Goal: Navigation & Orientation: Find specific page/section

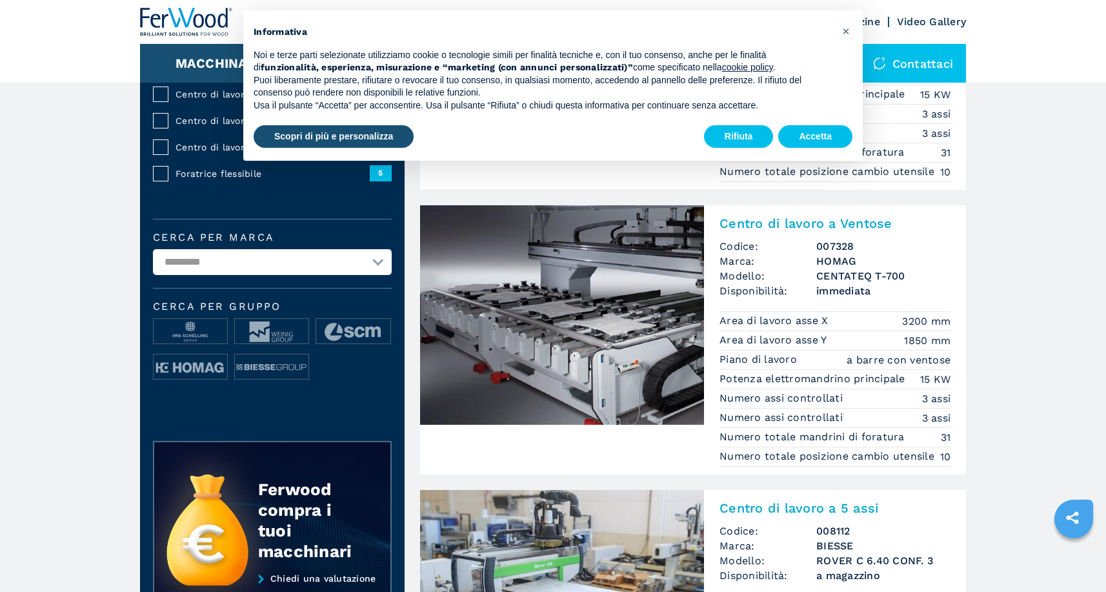
scroll to position [258, 0]
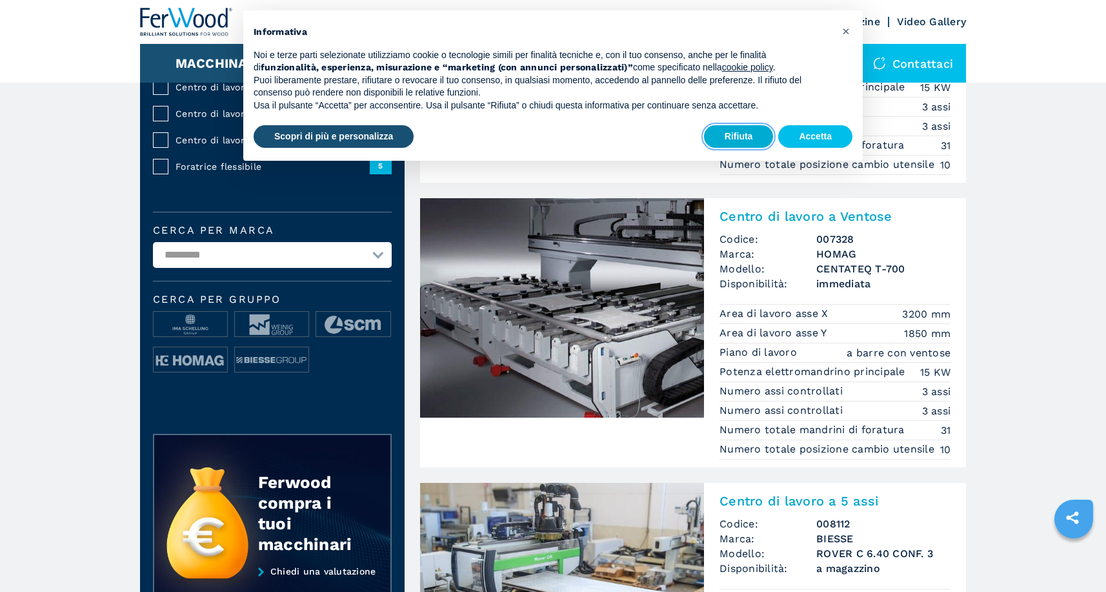
click at [749, 134] on button "Rifiuta" at bounding box center [739, 136] width 70 height 23
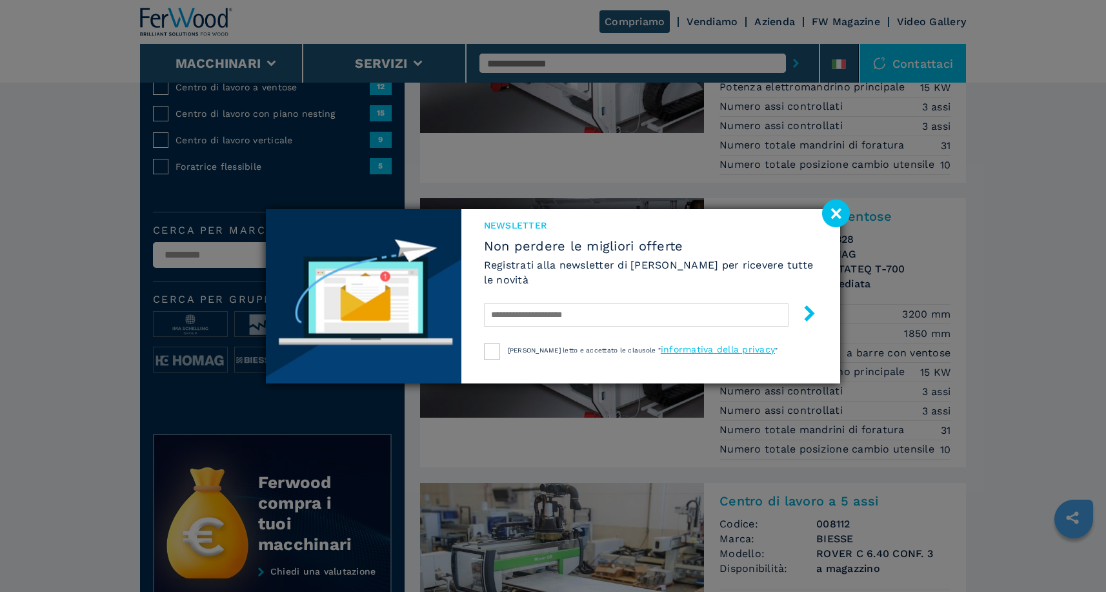
click at [841, 209] on image at bounding box center [836, 213] width 28 height 28
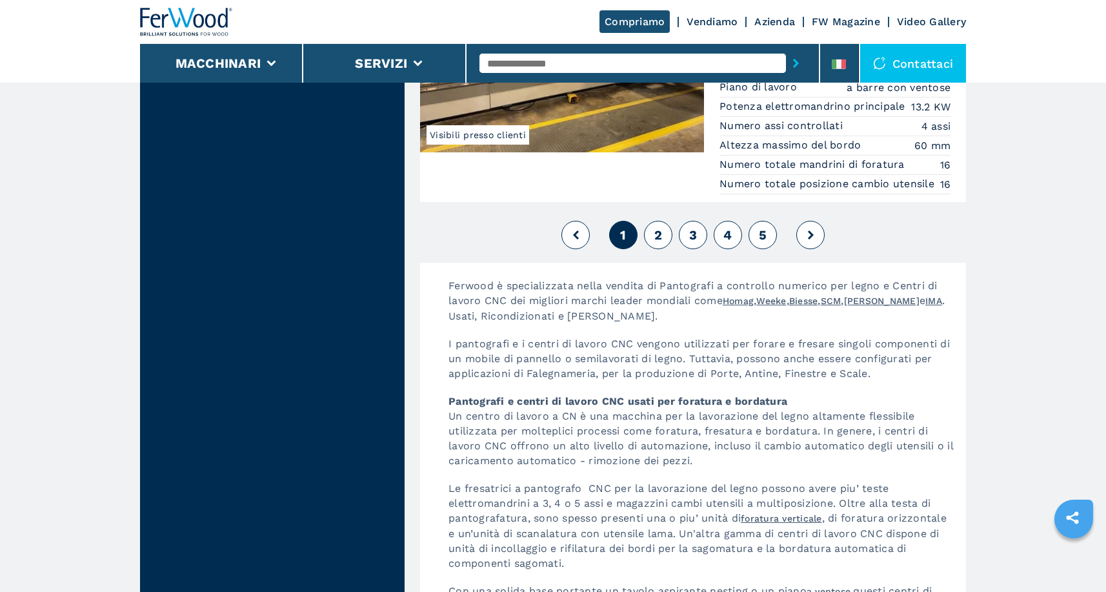
scroll to position [3292, 0]
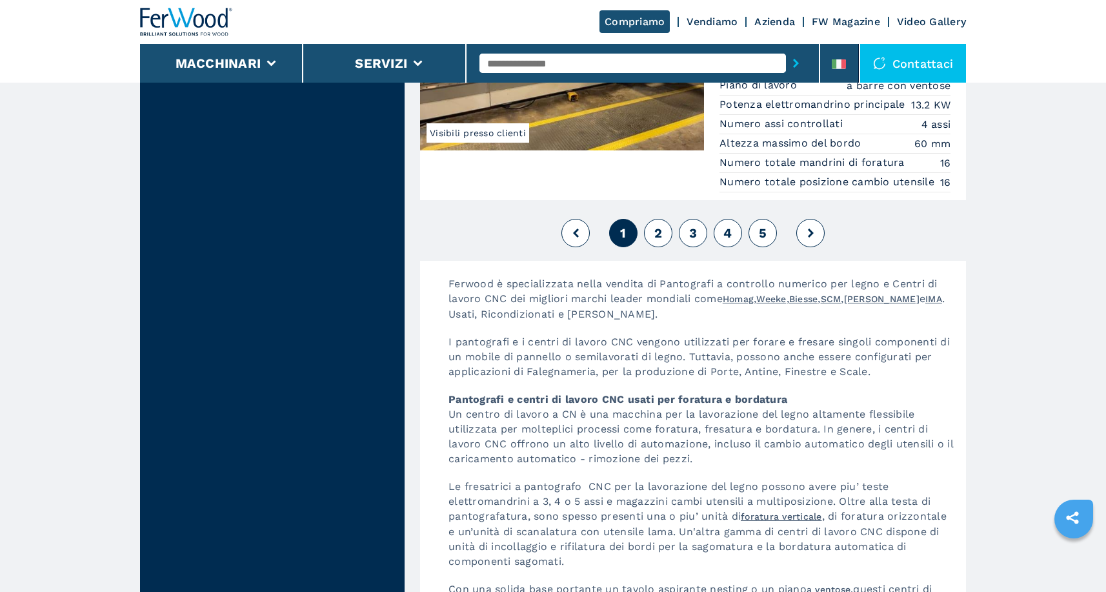
click at [660, 235] on span "2" at bounding box center [659, 232] width 8 height 15
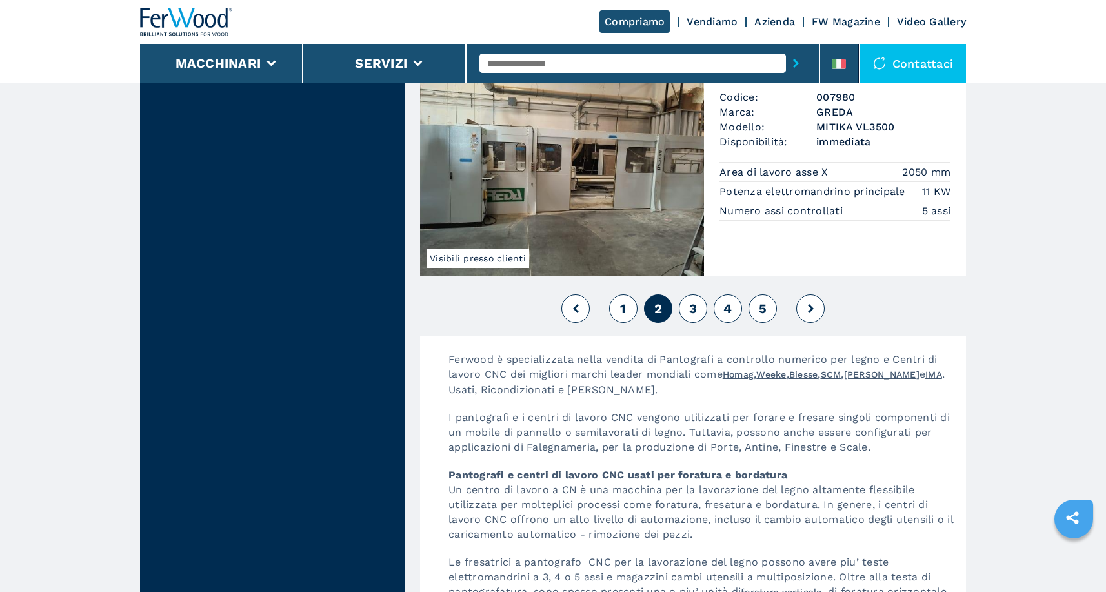
scroll to position [3228, 0]
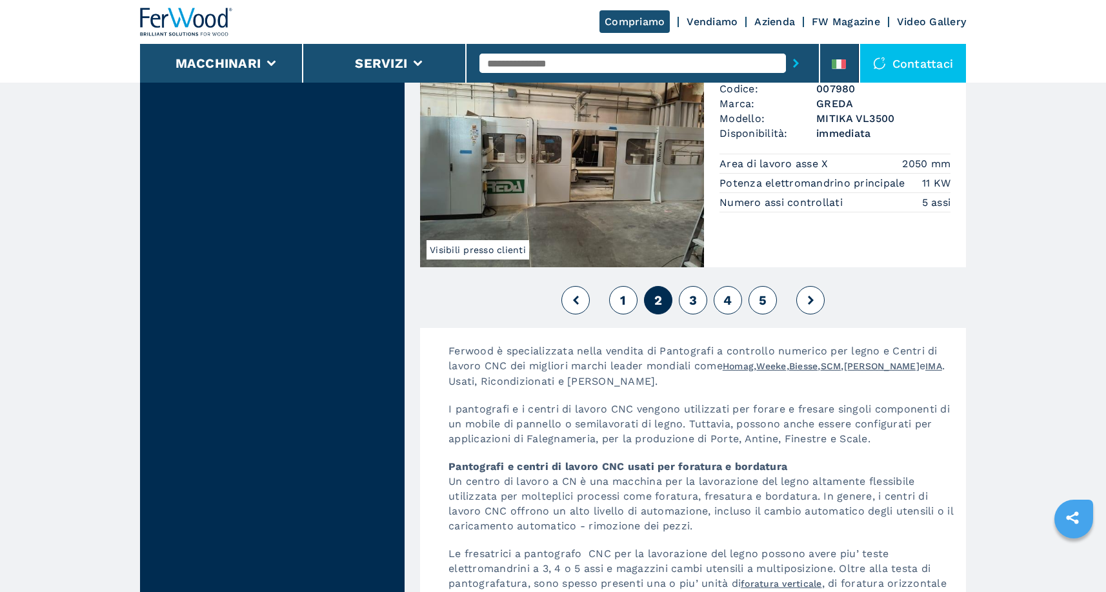
click at [690, 300] on span "3" at bounding box center [693, 299] width 8 height 15
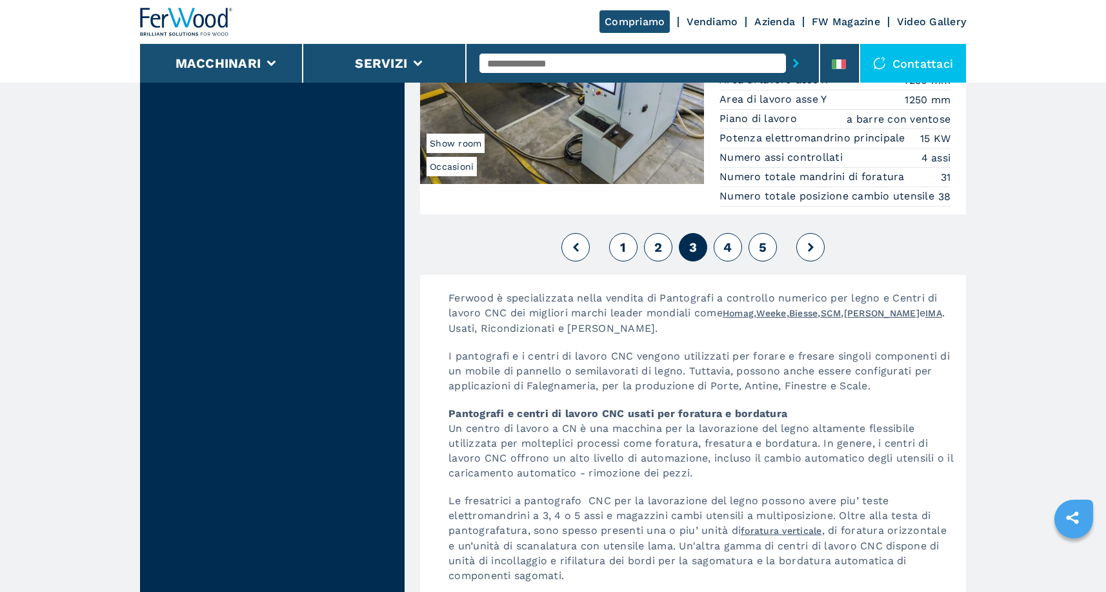
scroll to position [3292, 0]
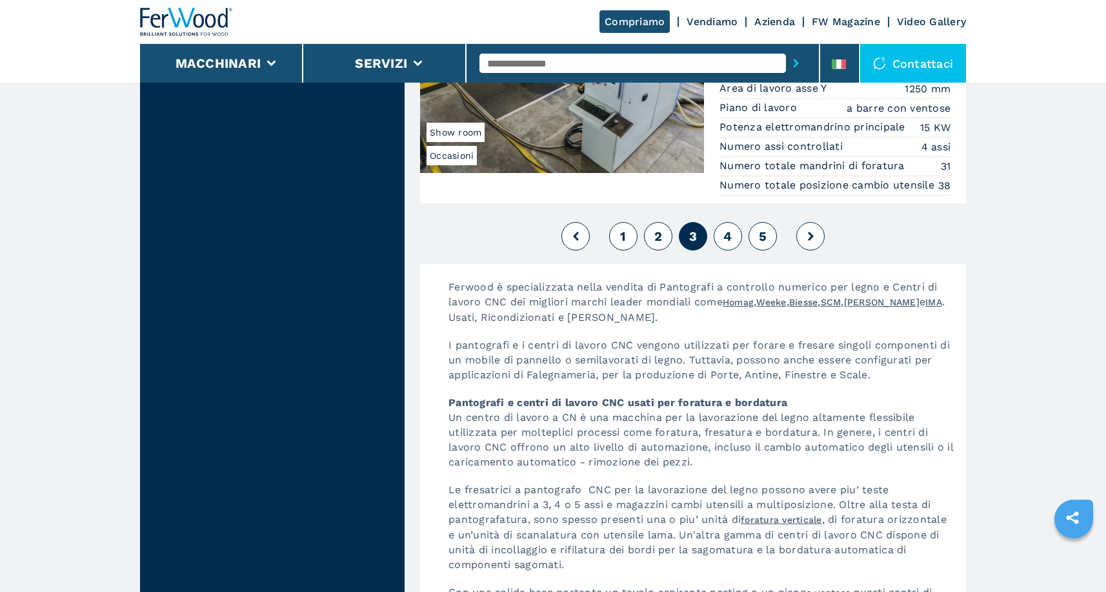
click at [725, 238] on span "4" at bounding box center [728, 236] width 8 height 15
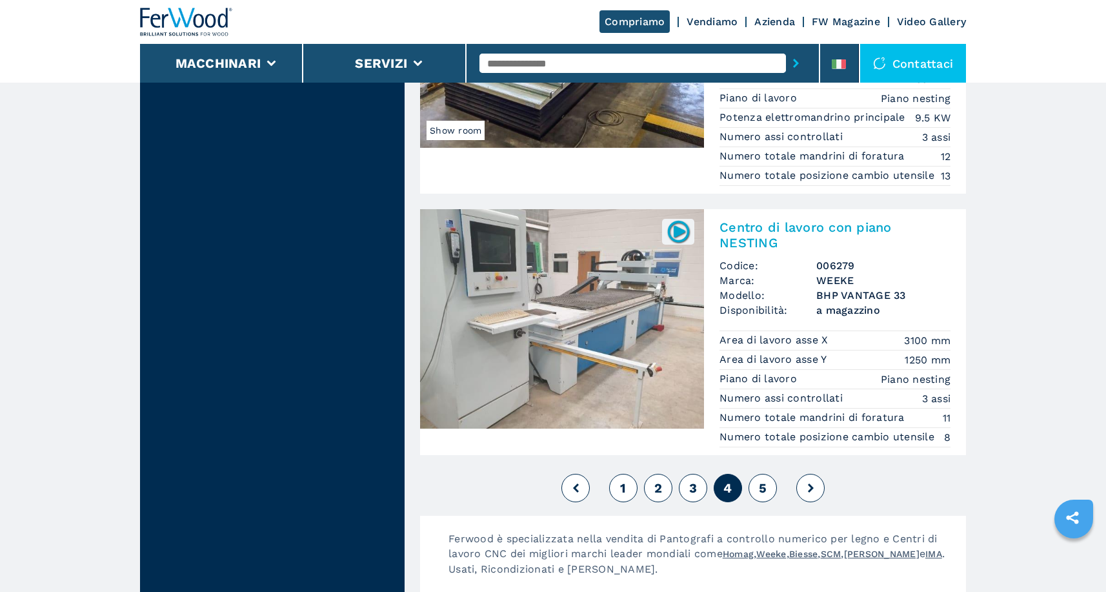
scroll to position [3034, 0]
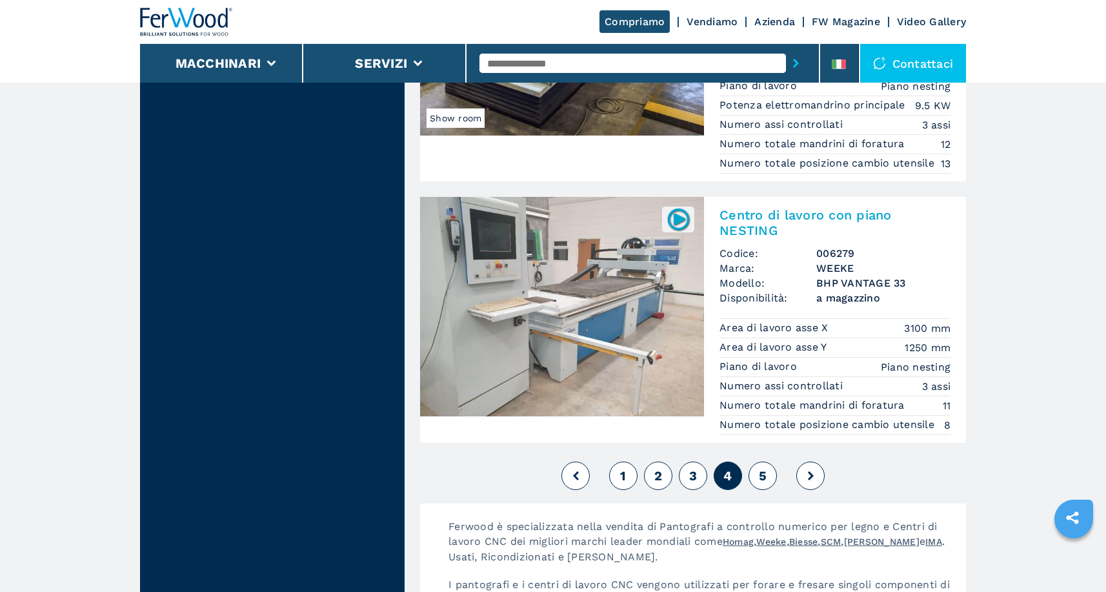
click at [760, 474] on span "5" at bounding box center [763, 475] width 8 height 15
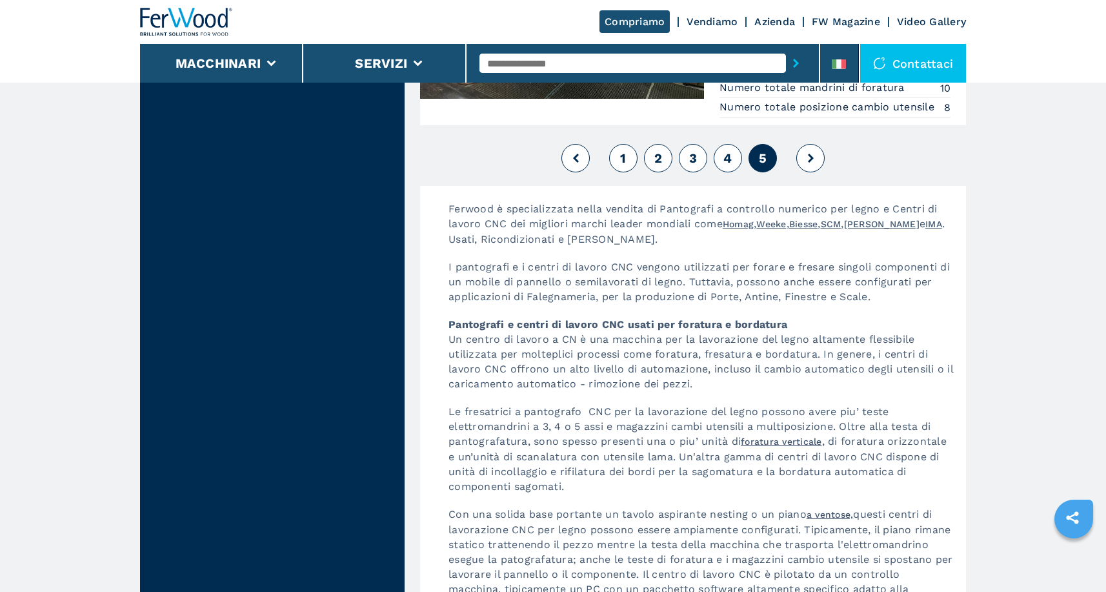
scroll to position [2970, 0]
